Goal: Task Accomplishment & Management: Use online tool/utility

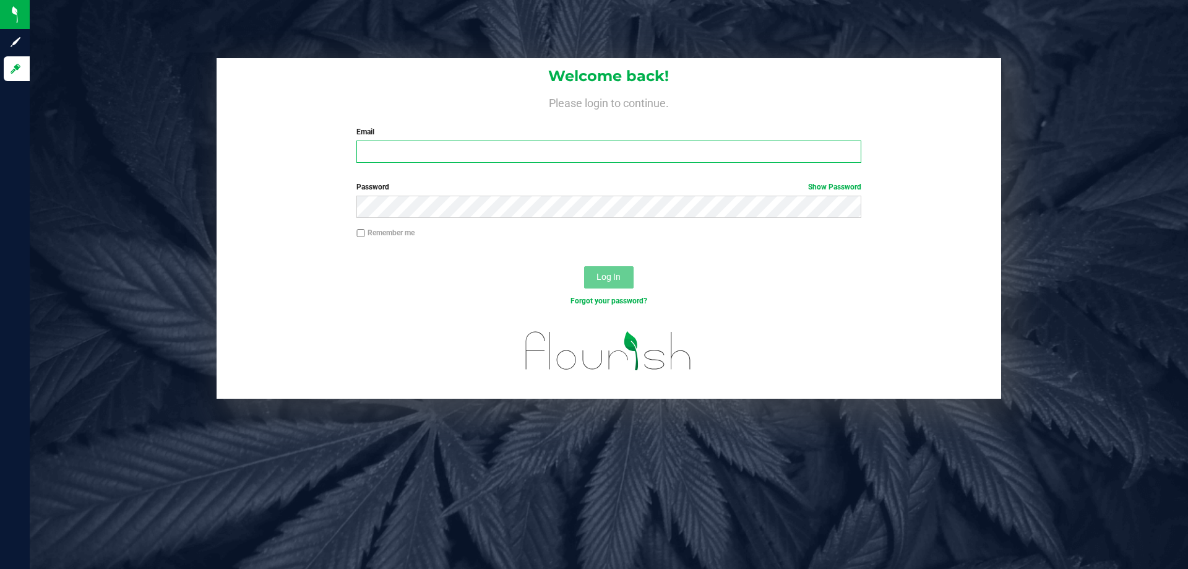
click at [375, 147] on input "Email" at bounding box center [608, 151] width 504 height 22
type input "[PERSON_NAME][EMAIL_ADDRESS][DOMAIN_NAME]"
click at [584, 266] on button "Log In" at bounding box center [609, 277] width 50 height 22
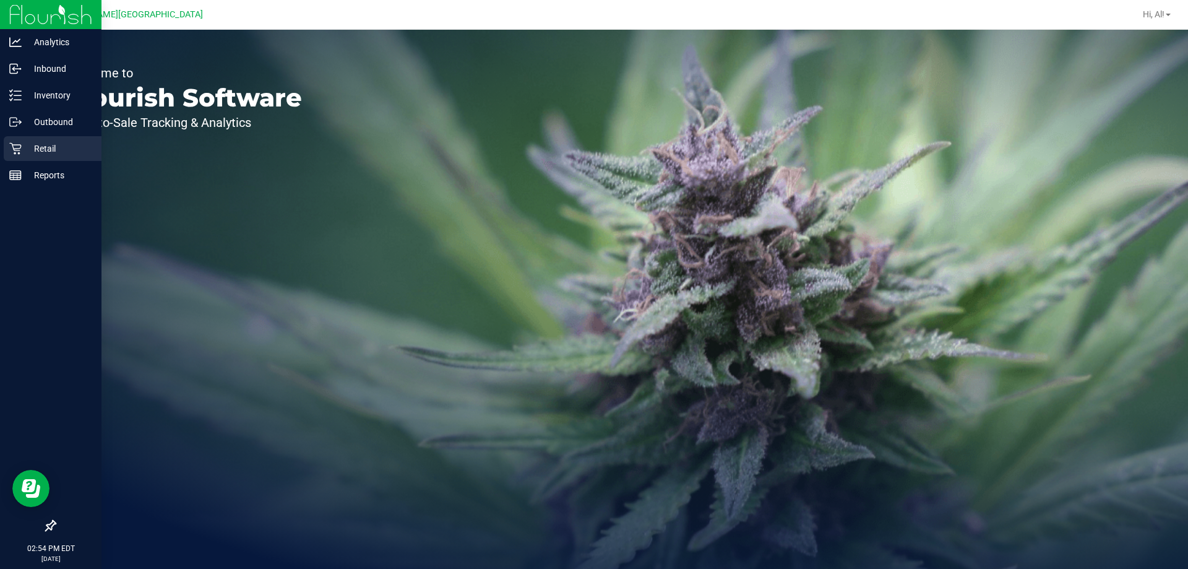
click at [19, 148] on icon at bounding box center [15, 148] width 12 height 12
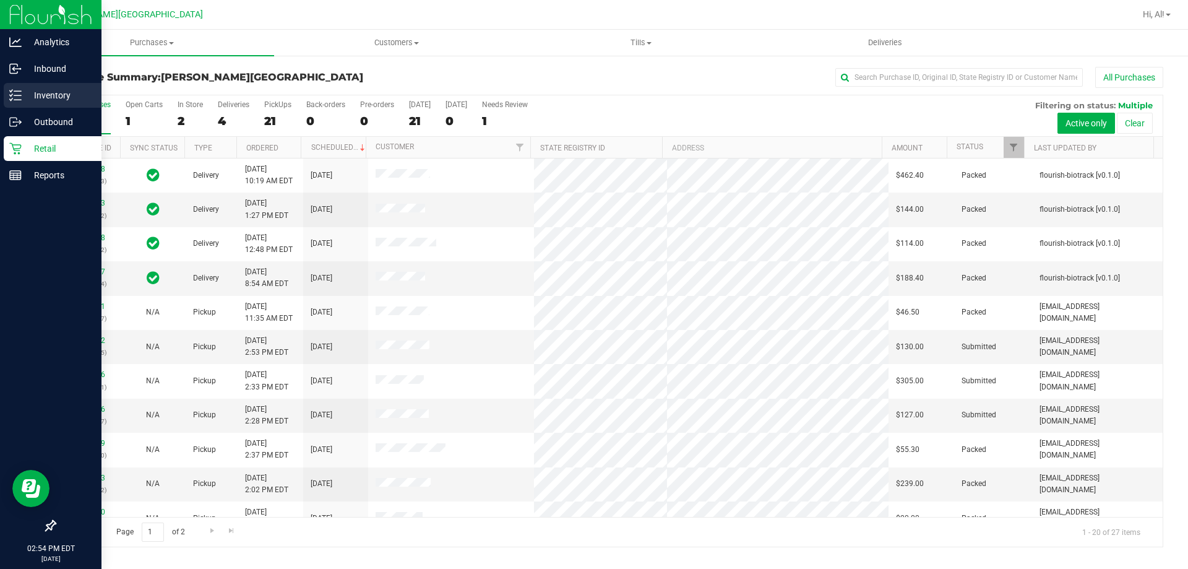
click at [22, 98] on p "Inventory" at bounding box center [59, 95] width 74 height 15
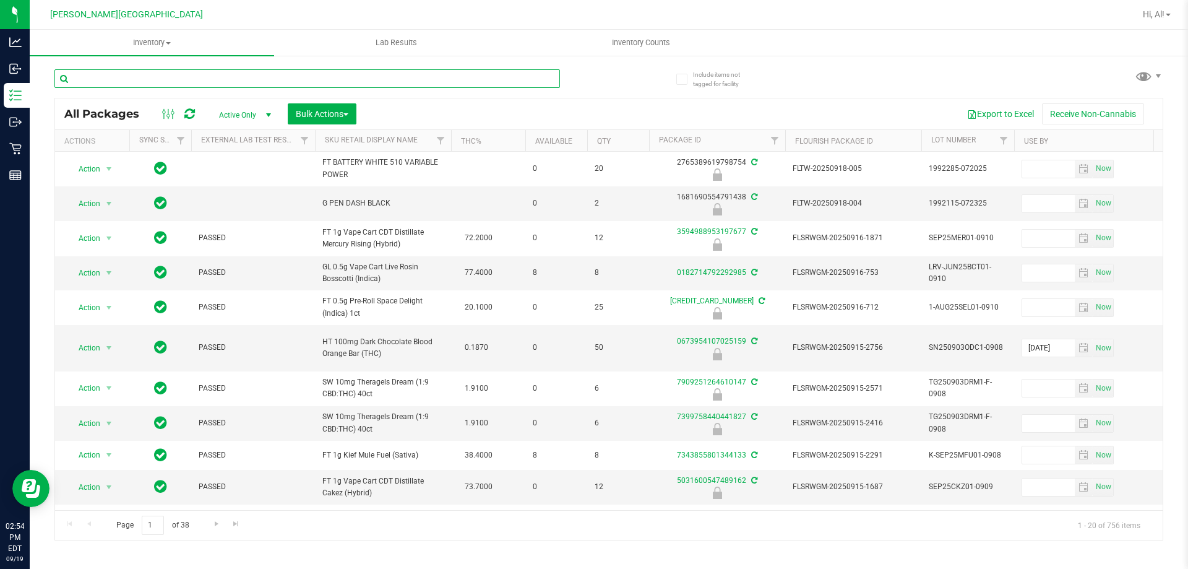
drag, startPoint x: 129, startPoint y: 80, endPoint x: 139, endPoint y: 80, distance: 9.3
click at [133, 80] on input "text" at bounding box center [307, 78] width 506 height 19
type input "6989131159455894"
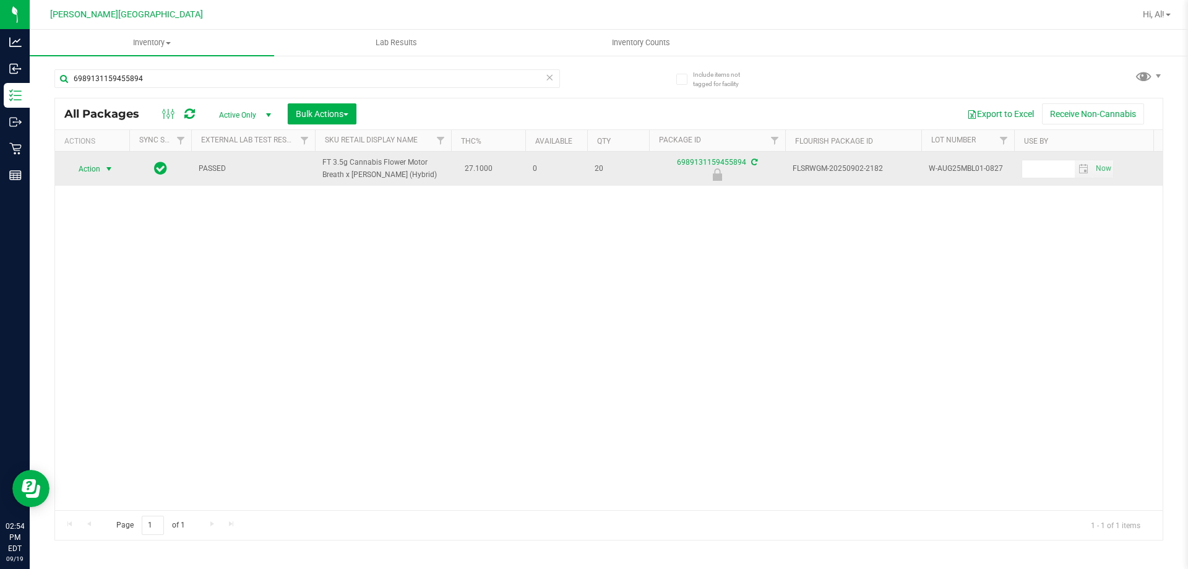
click at [105, 163] on span "select" at bounding box center [108, 168] width 15 height 17
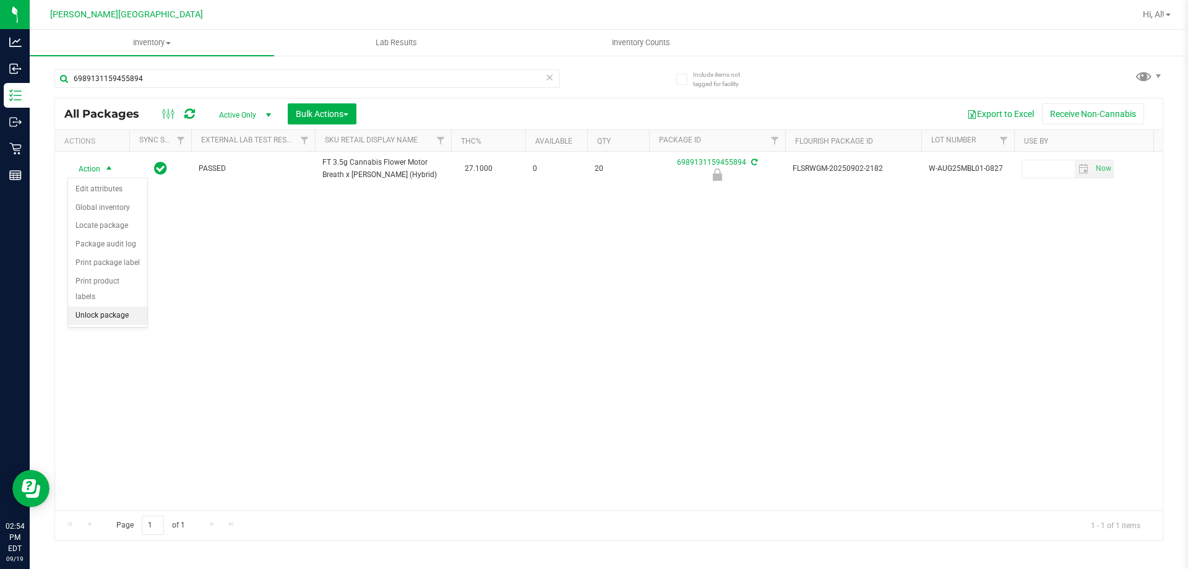
click at [123, 306] on li "Unlock package" at bounding box center [107, 315] width 79 height 19
click at [771, 44] on uib-tab-heading "Inventory Counts" at bounding box center [680, 42] width 259 height 25
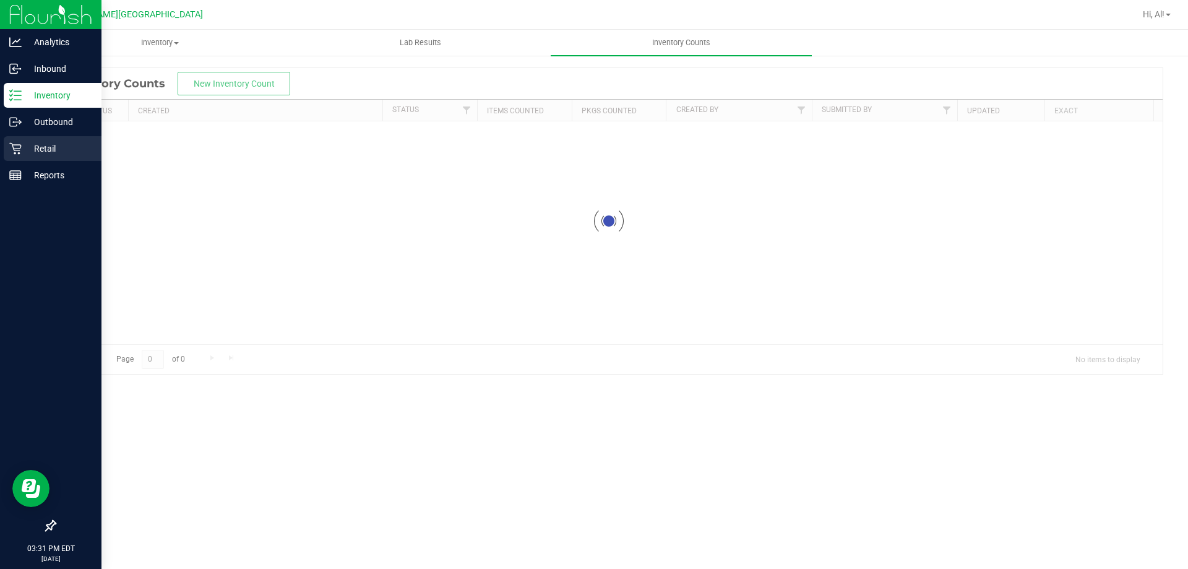
click at [19, 148] on icon at bounding box center [15, 148] width 12 height 12
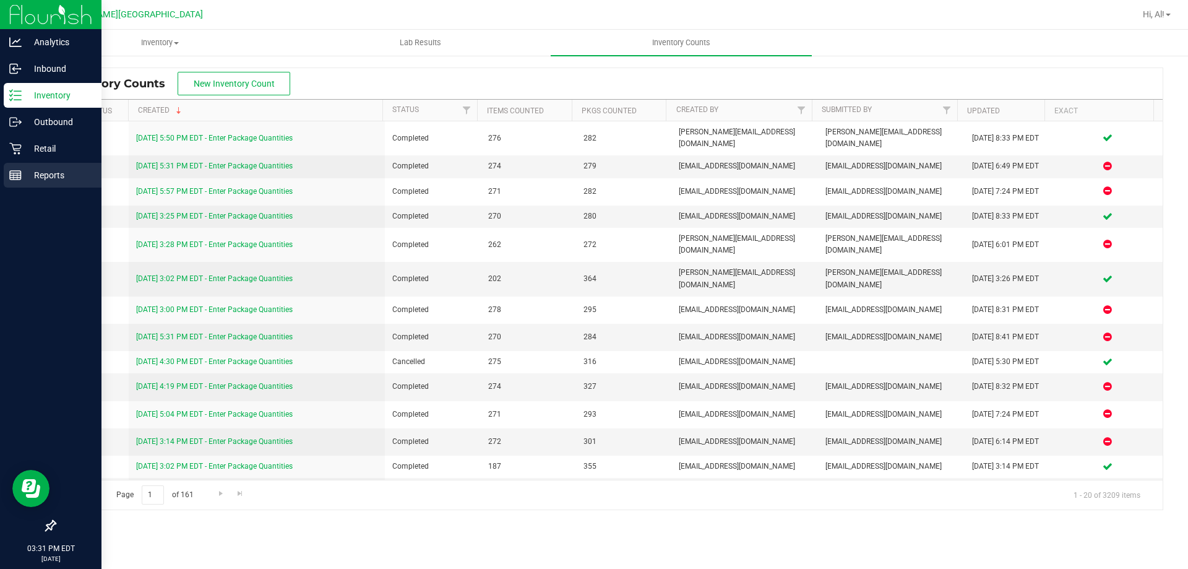
click at [42, 186] on div "Reports" at bounding box center [53, 175] width 98 height 25
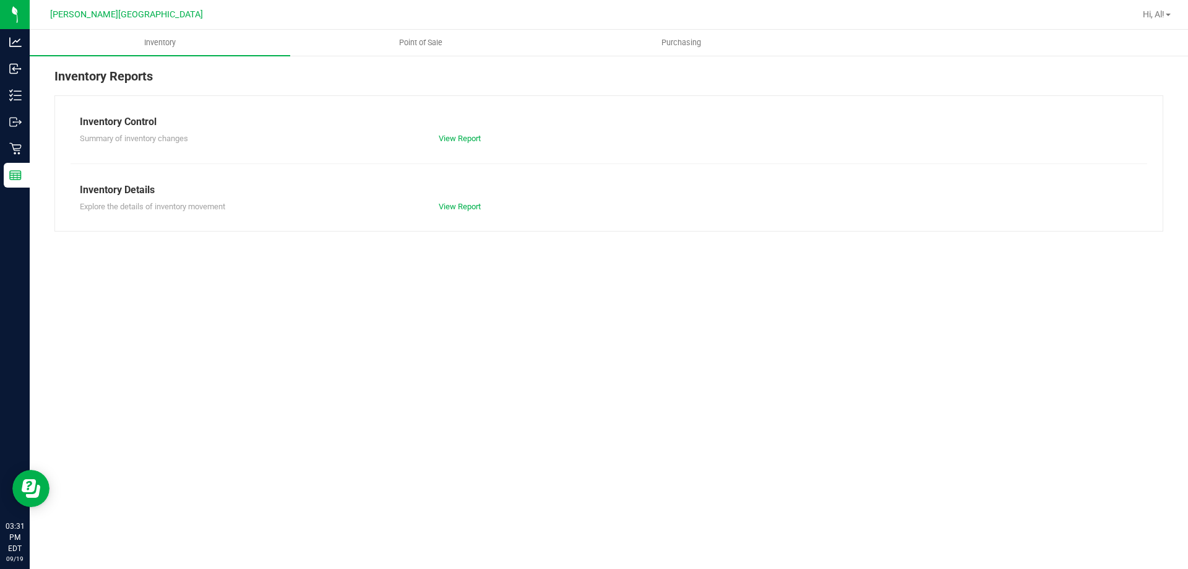
click at [419, 56] on ul "Inventory Point of Sale Purchasing" at bounding box center [624, 43] width 1188 height 27
click at [417, 50] on uib-tab-heading "Point of Sale" at bounding box center [420, 42] width 259 height 25
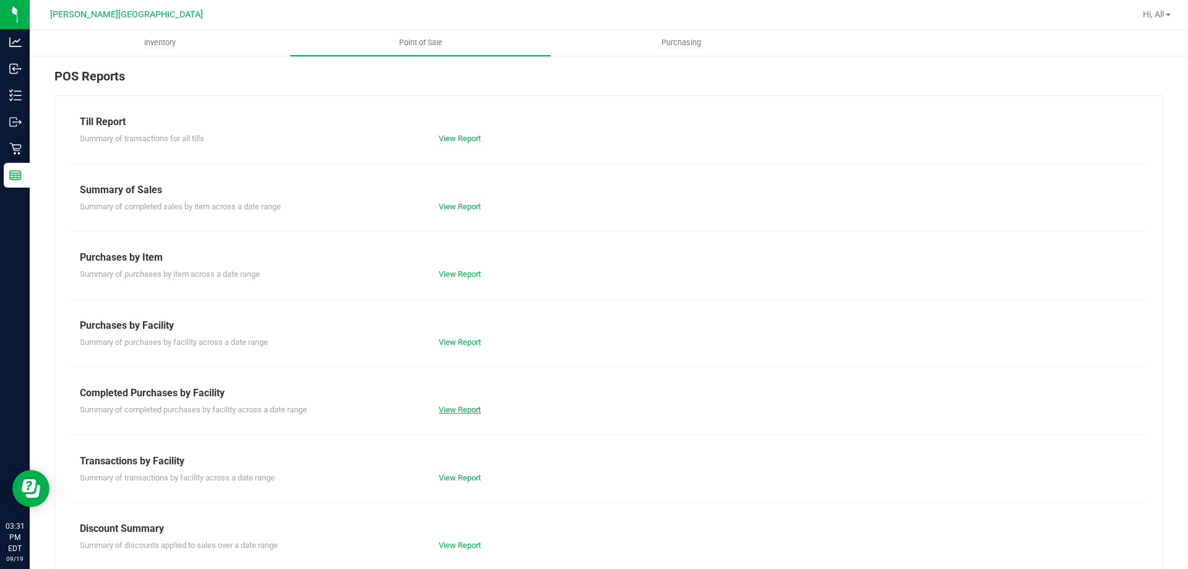
click at [457, 412] on link "View Report" at bounding box center [460, 409] width 42 height 9
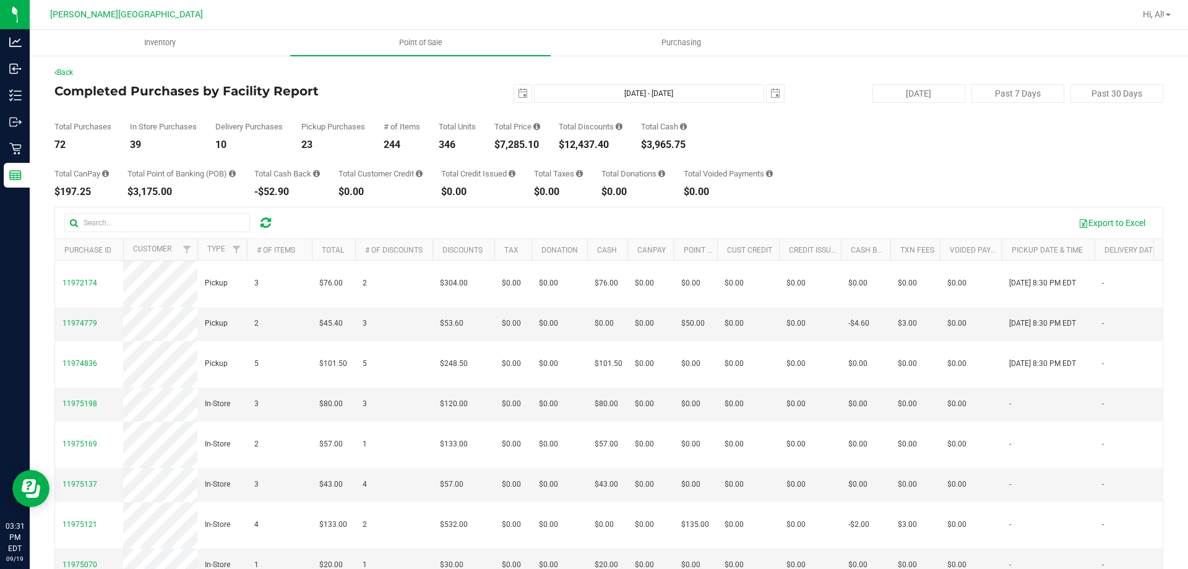
click at [876, 172] on div "Total CanPay $197.25 Total Point of Banking (POB) $3,175.00 Total Cash Back -$5…" at bounding box center [608, 173] width 1109 height 47
click at [852, 178] on div "Total CanPay $197.25 Total Point of Banking (POB) $3,175.00 Total Cash Back -$5…" at bounding box center [608, 173] width 1109 height 47
drag, startPoint x: 896, startPoint y: 68, endPoint x: 907, endPoint y: 82, distance: 17.2
click at [896, 68] on div "Back" at bounding box center [608, 72] width 1109 height 11
click at [1089, 223] on button "Export to Excel" at bounding box center [1112, 222] width 83 height 21
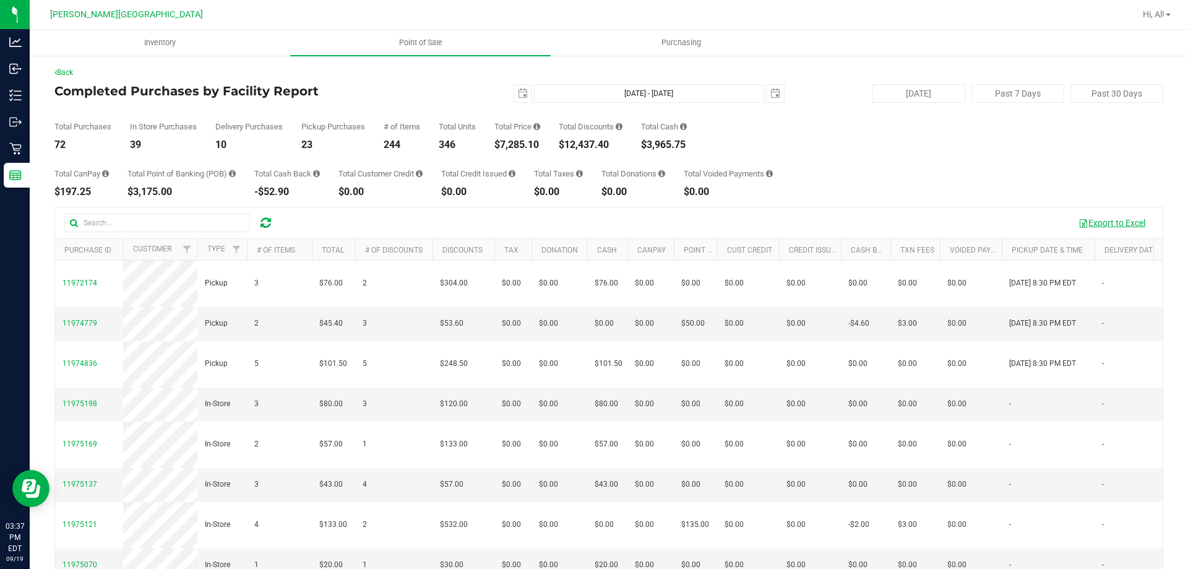
click at [1092, 226] on button "Export to Excel" at bounding box center [1112, 222] width 83 height 21
click at [871, 147] on div "Total Purchases 72 In Store Purchases 39 Delivery Purchases 10 Pickup Purchases…" at bounding box center [608, 126] width 1109 height 47
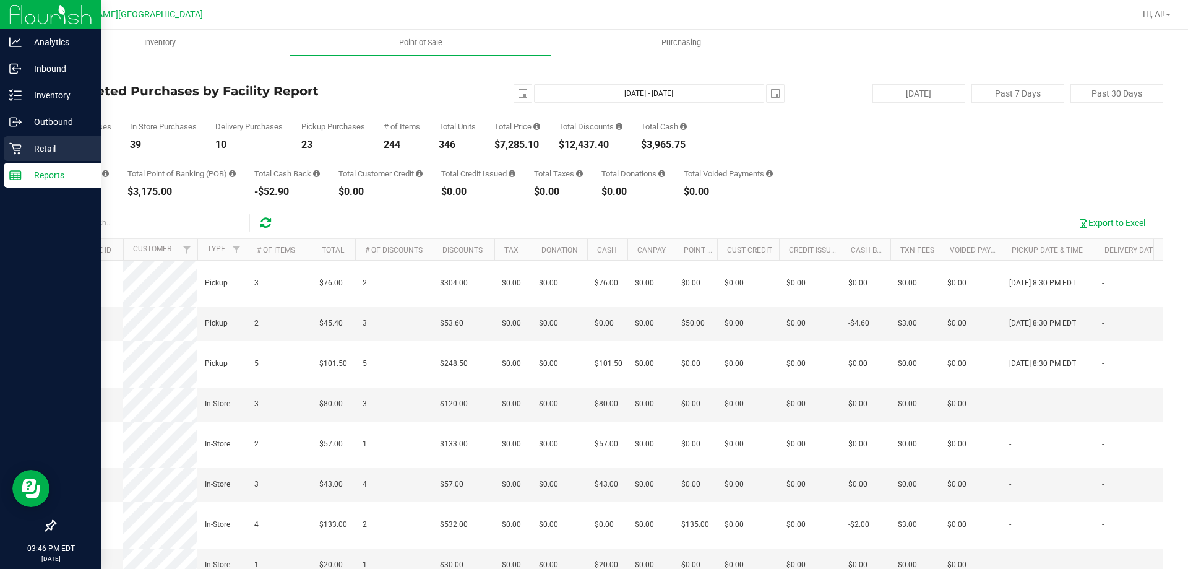
click at [48, 141] on p "Retail" at bounding box center [59, 148] width 74 height 15
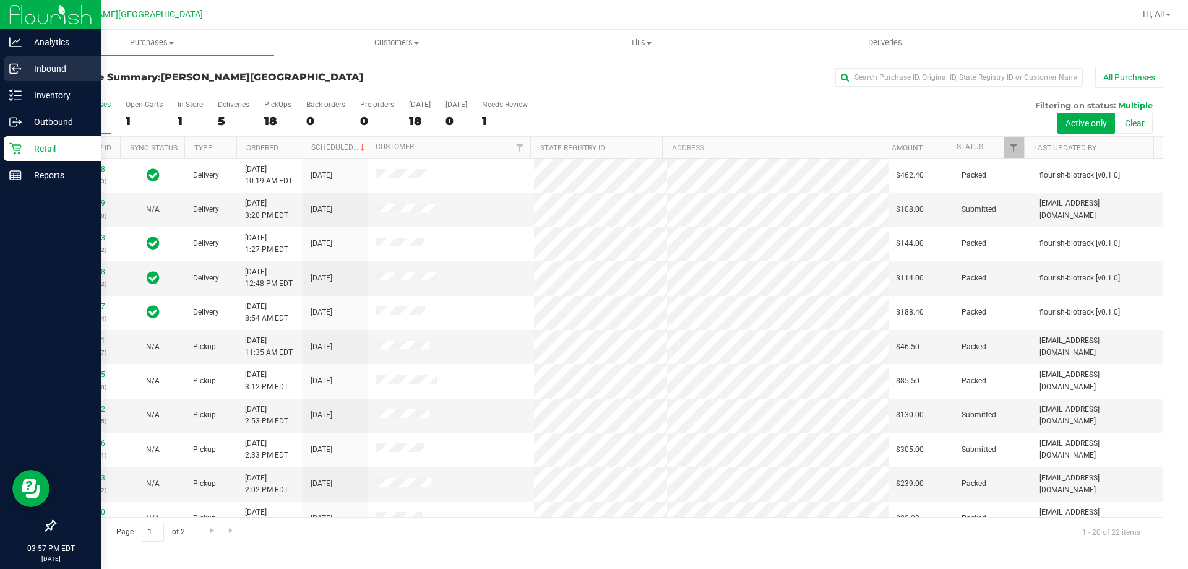
click at [31, 73] on p "Inbound" at bounding box center [59, 68] width 74 height 15
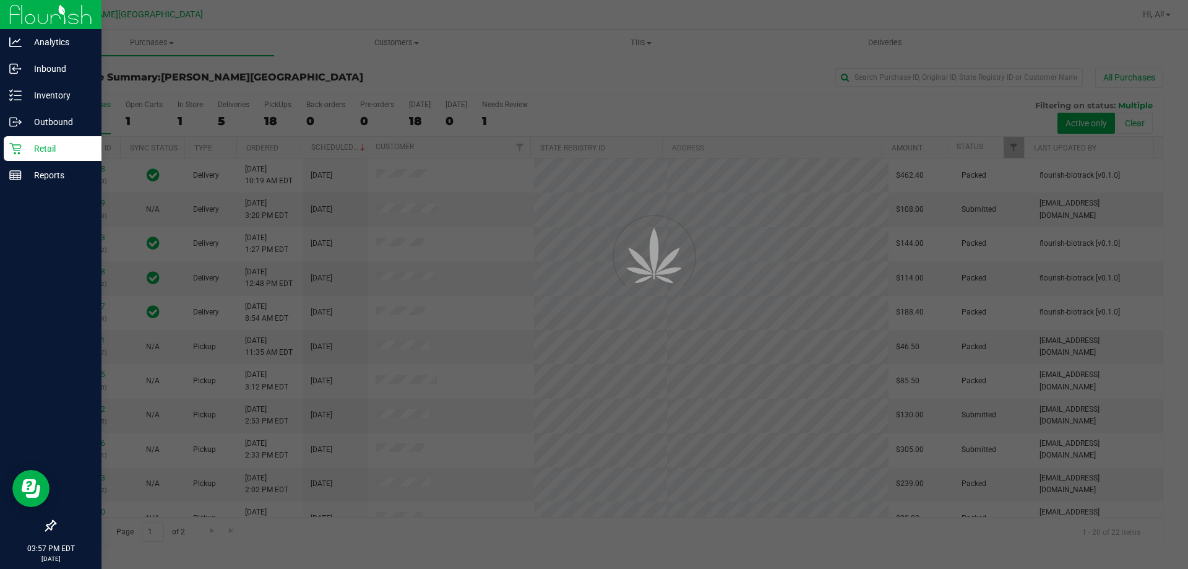
click at [33, 90] on p "Inventory" at bounding box center [59, 95] width 74 height 15
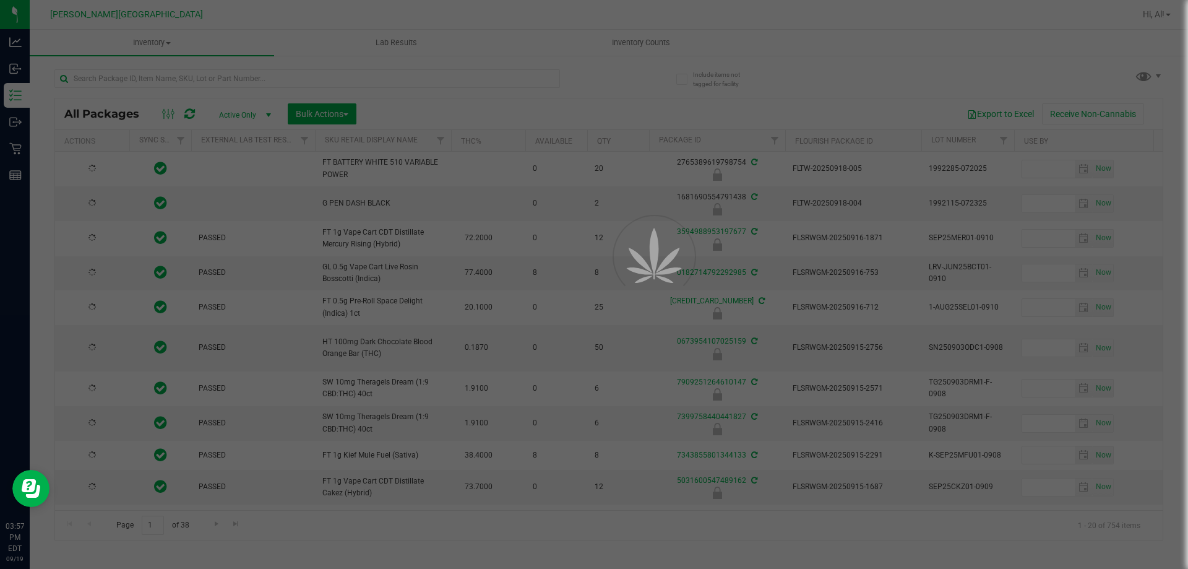
type input "2026-03-16"
